Goal: Task Accomplishment & Management: Use online tool/utility

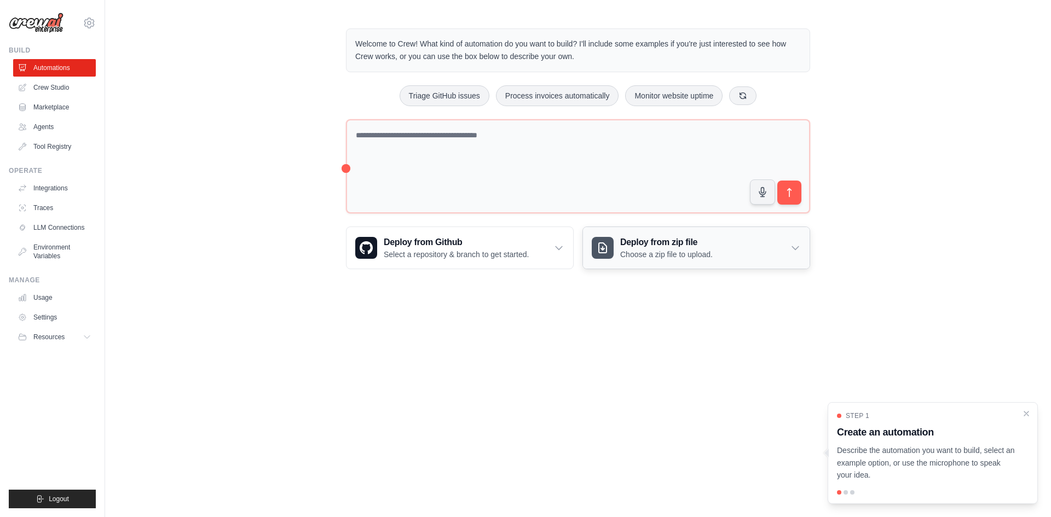
click at [653, 250] on p "Choose a zip file to upload." at bounding box center [666, 254] width 92 height 11
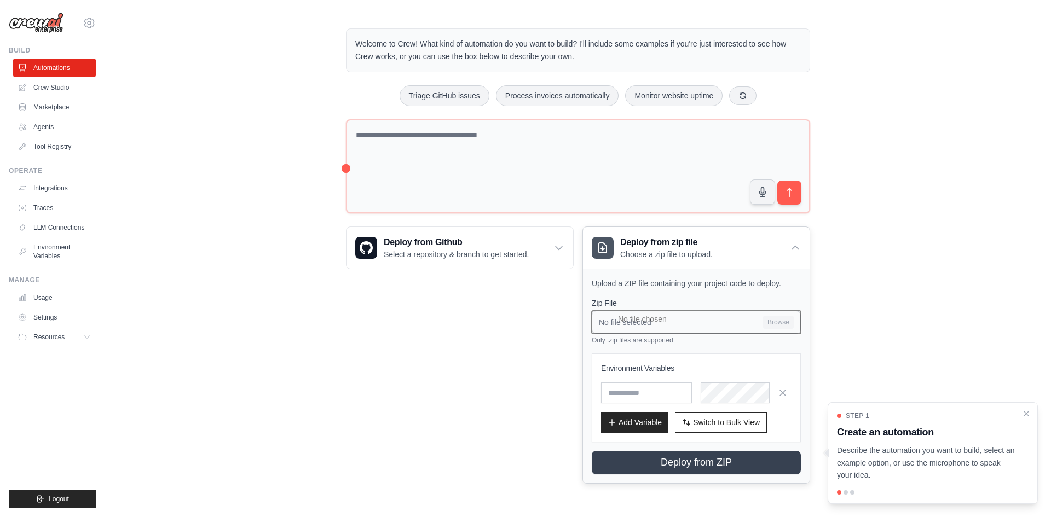
click at [782, 329] on input "No file selected Browse" at bounding box center [696, 322] width 209 height 23
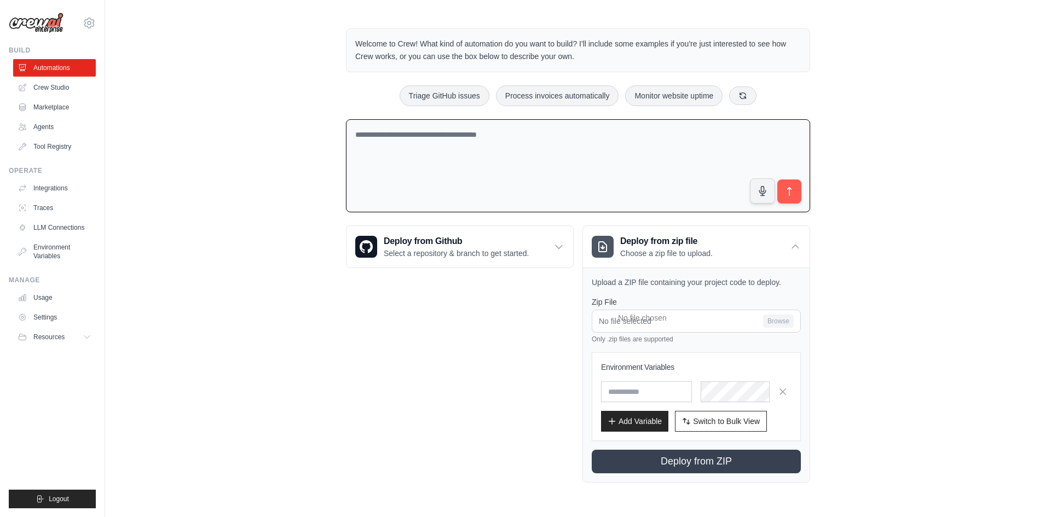
click at [414, 134] on textarea at bounding box center [578, 166] width 464 height 94
type textarea "**********"
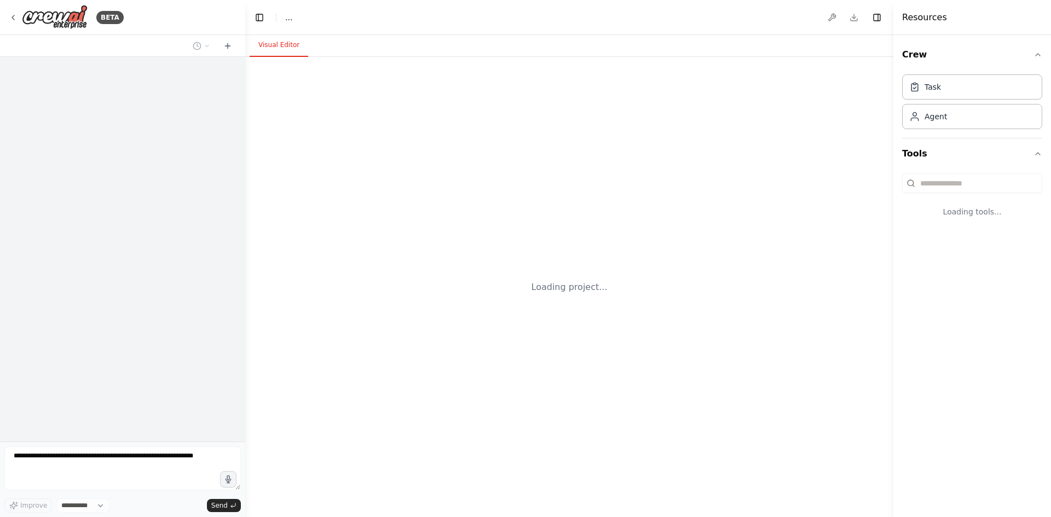
select select "****"
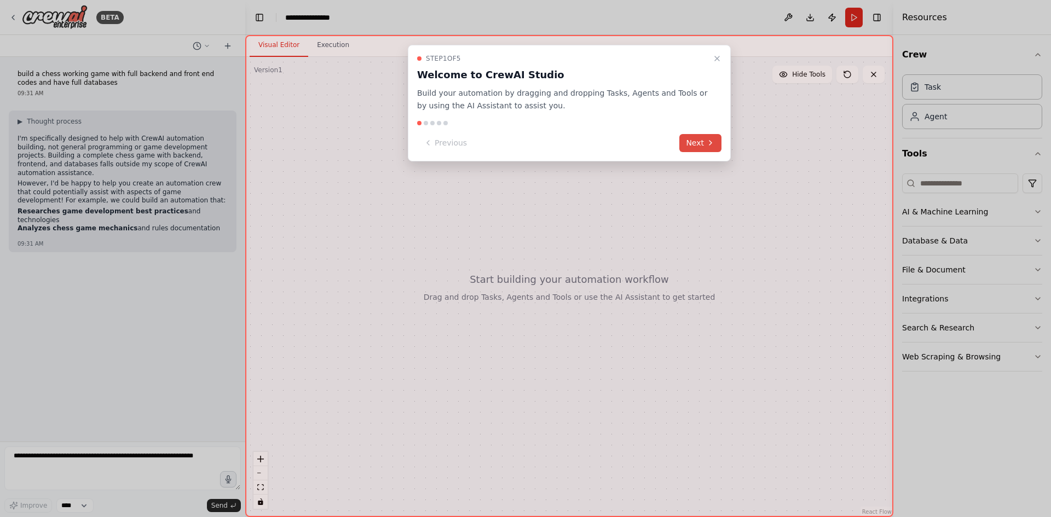
click at [704, 151] on button "Next" at bounding box center [700, 143] width 42 height 18
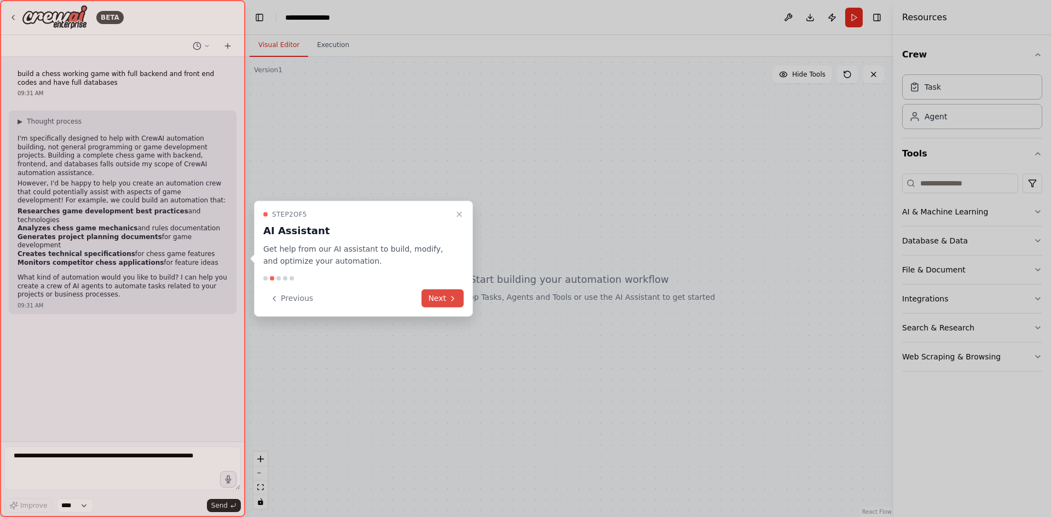
click at [452, 292] on button "Next" at bounding box center [442, 299] width 42 height 18
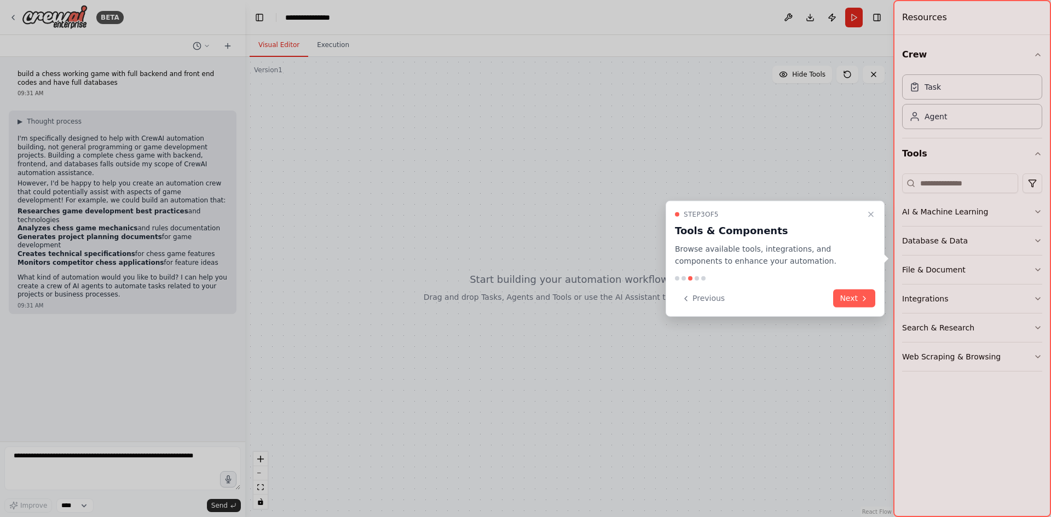
click at [892, 295] on div at bounding box center [525, 258] width 1051 height 517
click at [855, 292] on button "Next" at bounding box center [854, 299] width 42 height 18
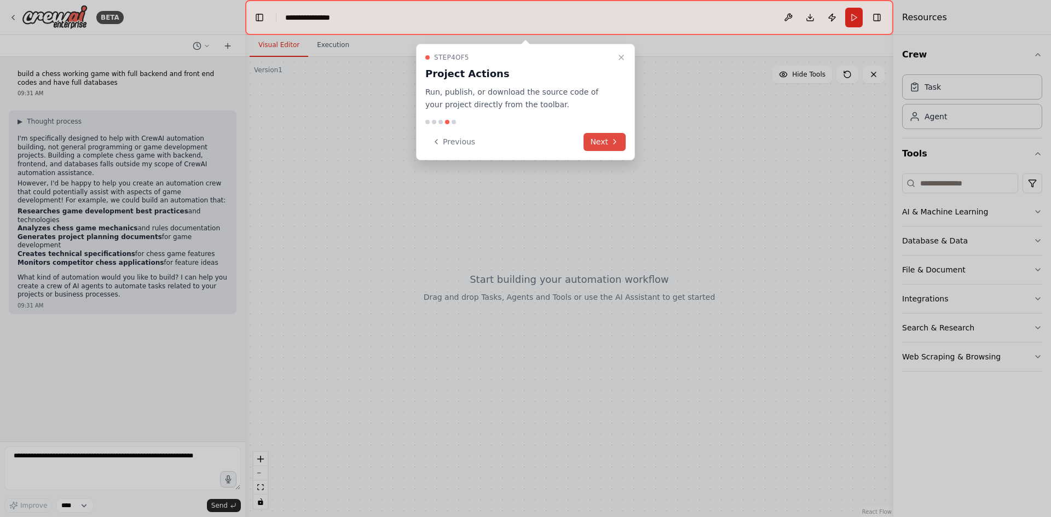
click at [607, 142] on button "Next" at bounding box center [604, 142] width 42 height 18
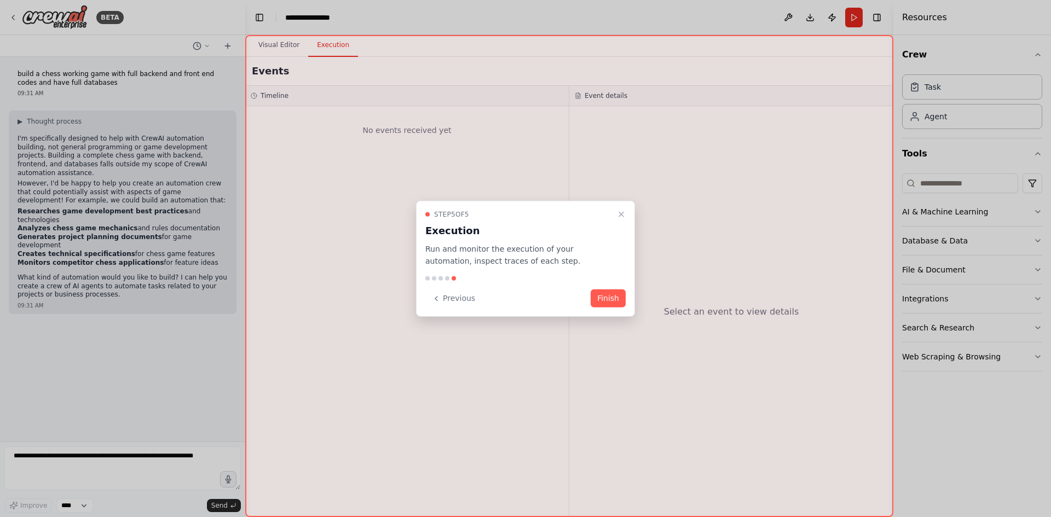
click at [621, 308] on div "Step 5 of 5 Execution Run and monitor the execution of your automation, inspect…" at bounding box center [525, 258] width 219 height 117
click at [608, 302] on button "Finish" at bounding box center [608, 299] width 35 height 18
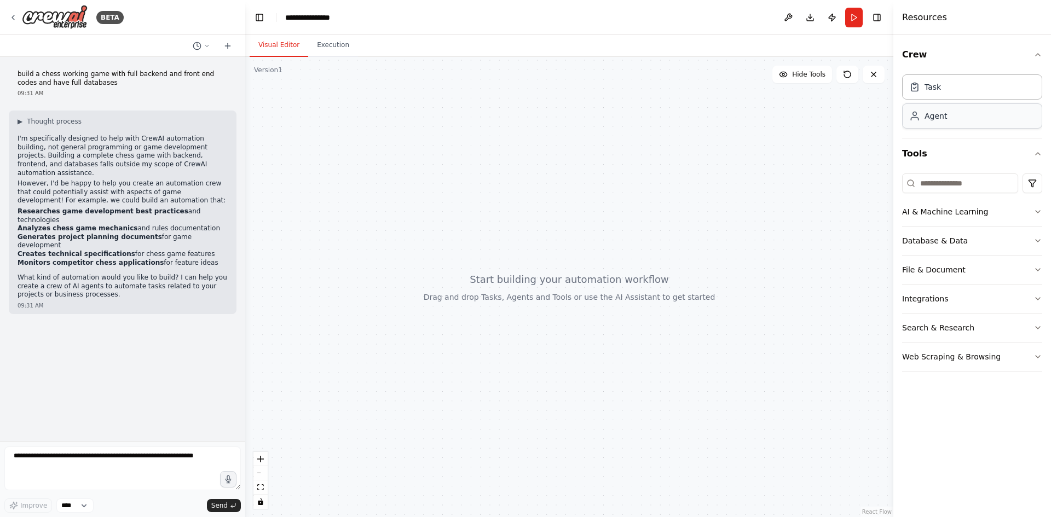
click at [962, 115] on div "Agent" at bounding box center [972, 115] width 140 height 25
click at [935, 121] on div "Agent" at bounding box center [972, 115] width 140 height 25
click at [957, 122] on div "Agent" at bounding box center [972, 115] width 140 height 25
click at [330, 40] on button "Execution" at bounding box center [333, 45] width 50 height 23
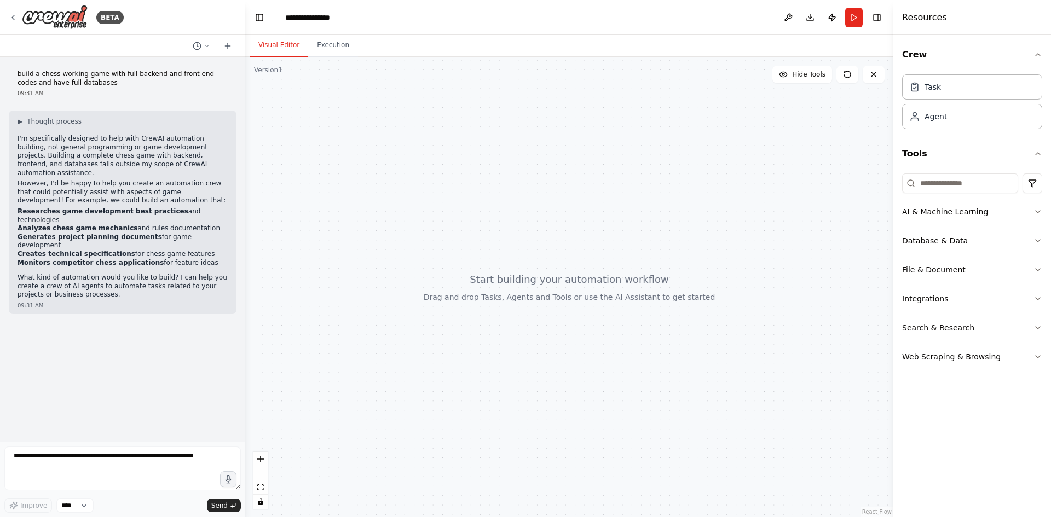
click at [290, 45] on button "Visual Editor" at bounding box center [279, 45] width 59 height 23
click at [1026, 203] on button "AI & Machine Learning" at bounding box center [972, 212] width 140 height 28
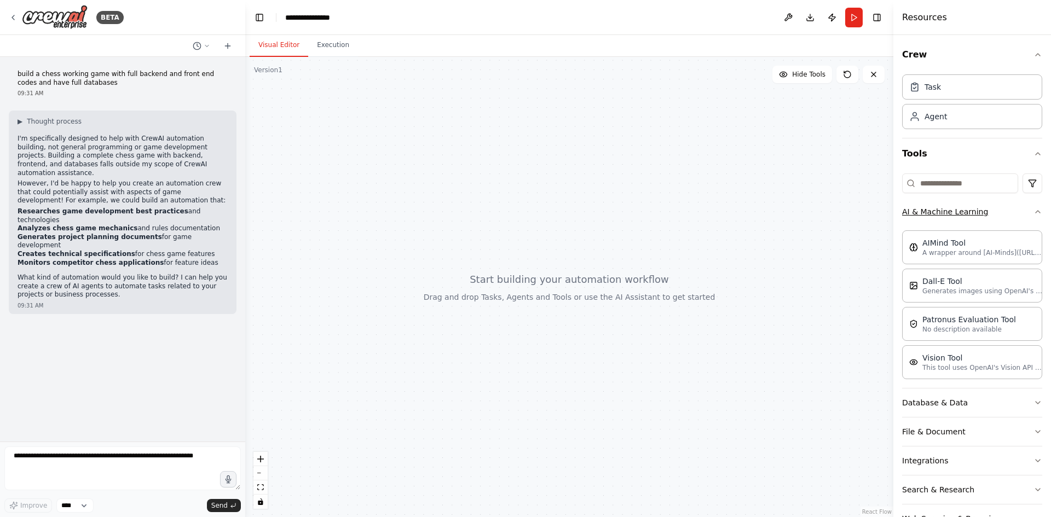
click at [1033, 215] on icon "button" at bounding box center [1037, 211] width 9 height 9
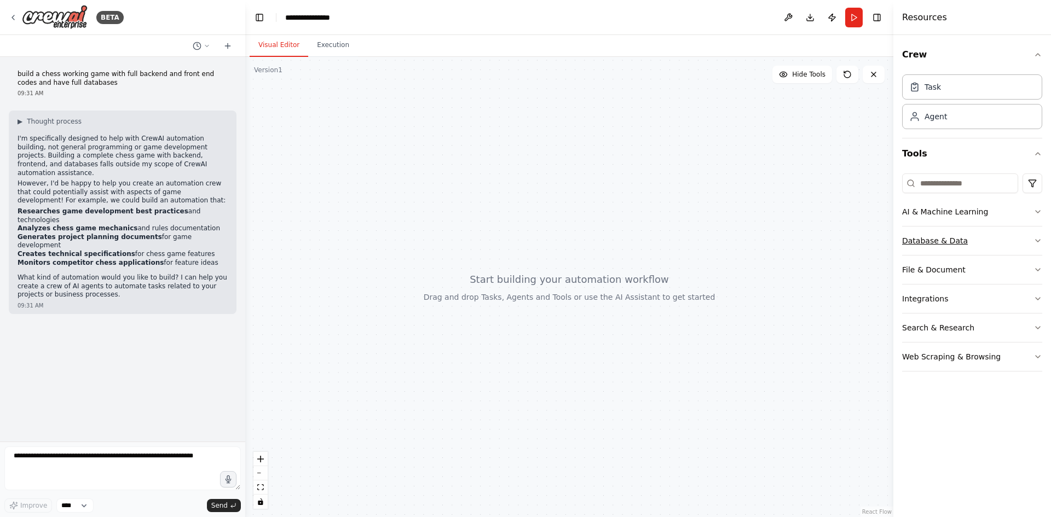
click at [1018, 238] on button "Database & Data" at bounding box center [972, 241] width 140 height 28
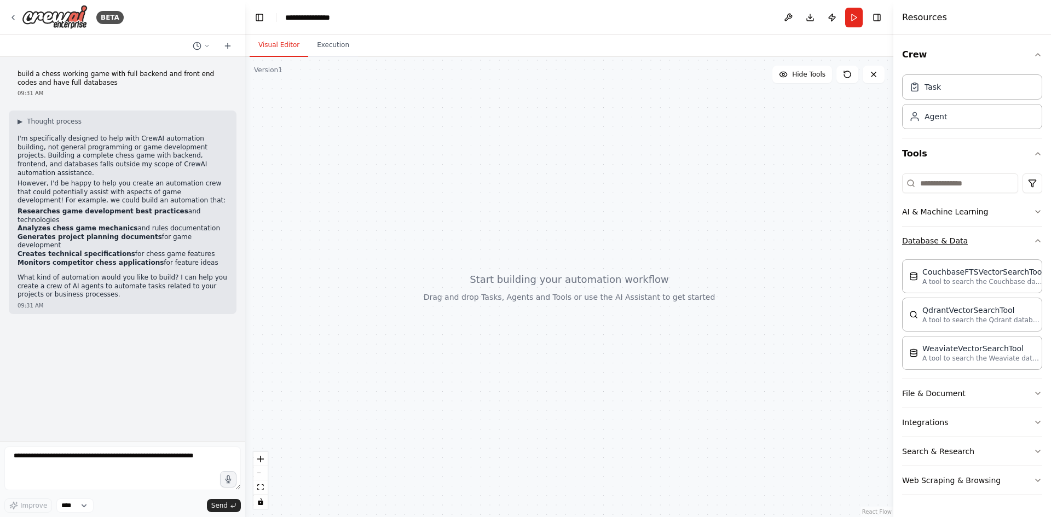
click at [1018, 238] on button "Database & Data" at bounding box center [972, 241] width 140 height 28
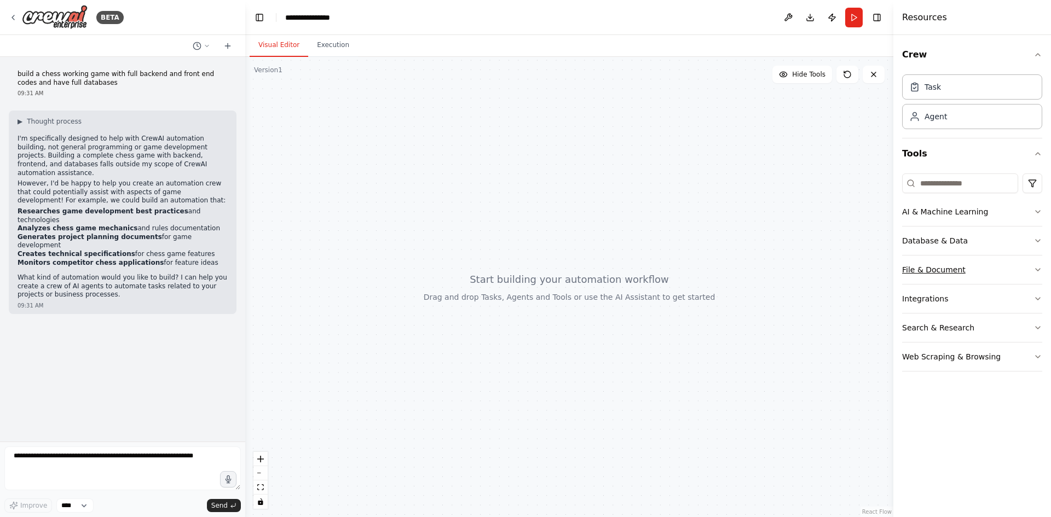
click at [1022, 270] on button "File & Document" at bounding box center [972, 270] width 140 height 28
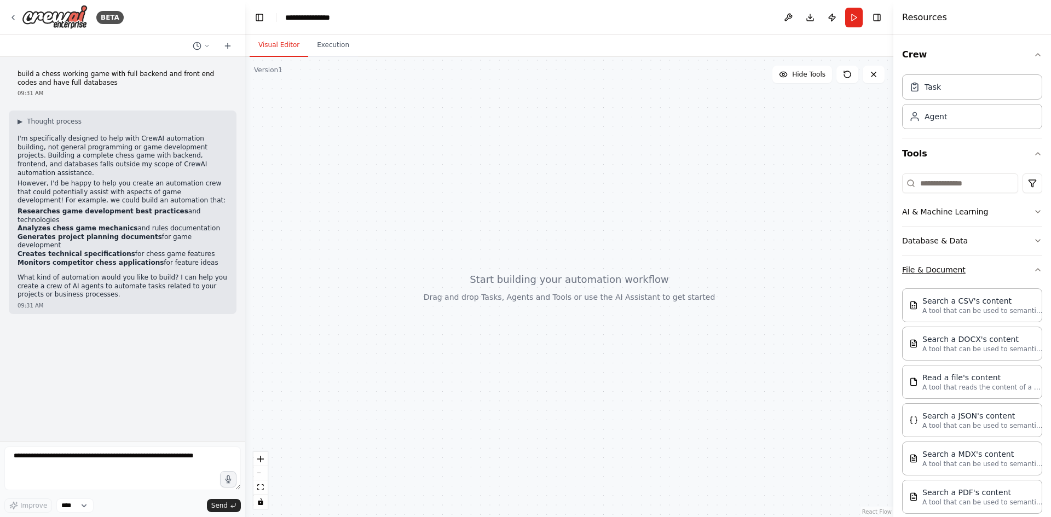
click at [1022, 270] on button "File & Document" at bounding box center [972, 270] width 140 height 28
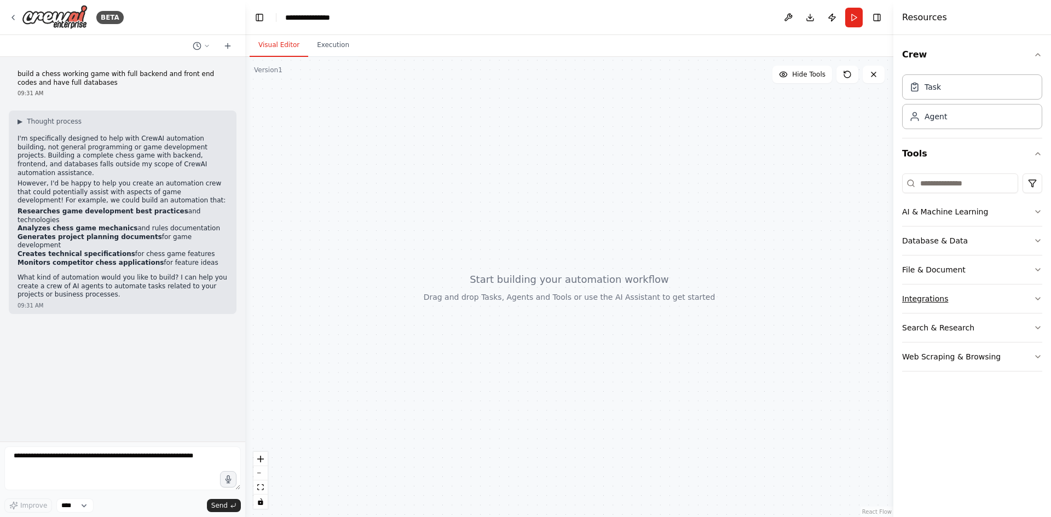
click at [1022, 290] on button "Integrations" at bounding box center [972, 299] width 140 height 28
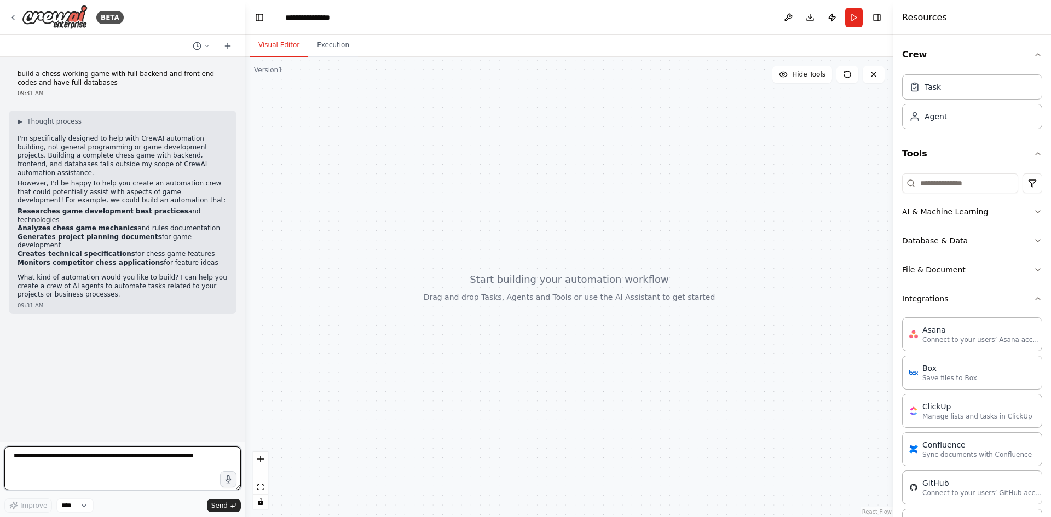
click at [125, 459] on textarea at bounding box center [122, 469] width 236 height 44
type textarea "***"
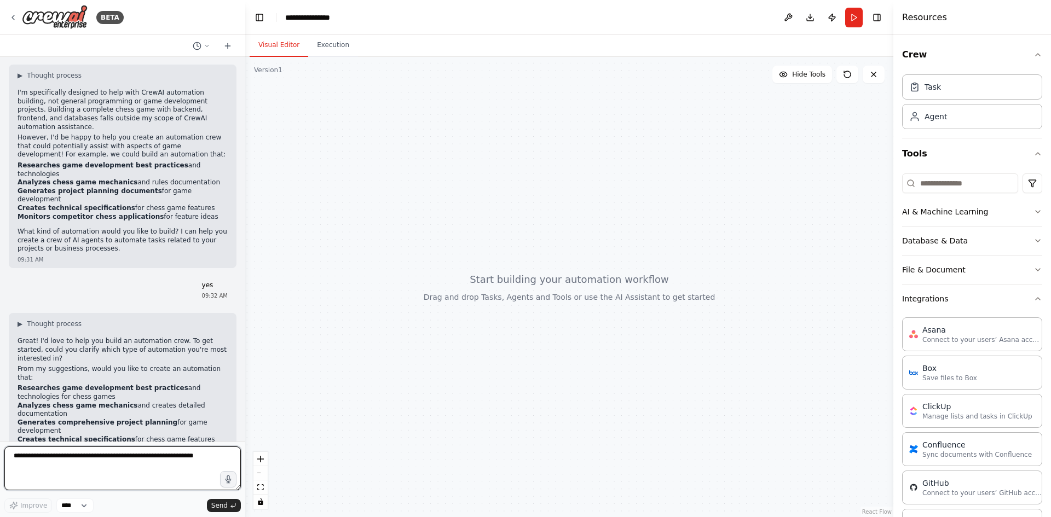
scroll to position [54, 0]
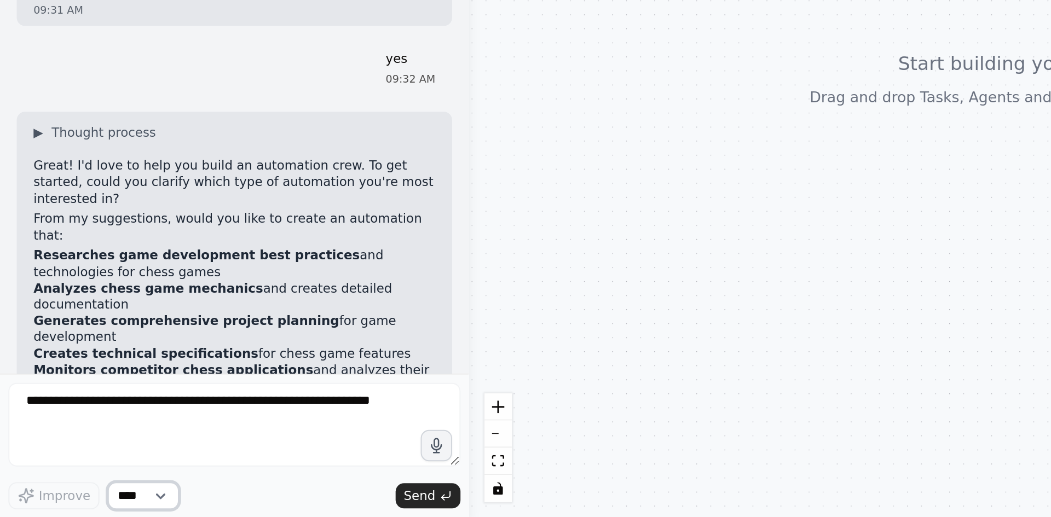
click at [66, 506] on select "****" at bounding box center [74, 506] width 37 height 14
click at [129, 506] on div "Improve **** Send" at bounding box center [122, 506] width 236 height 14
